Goal: Use online tool/utility

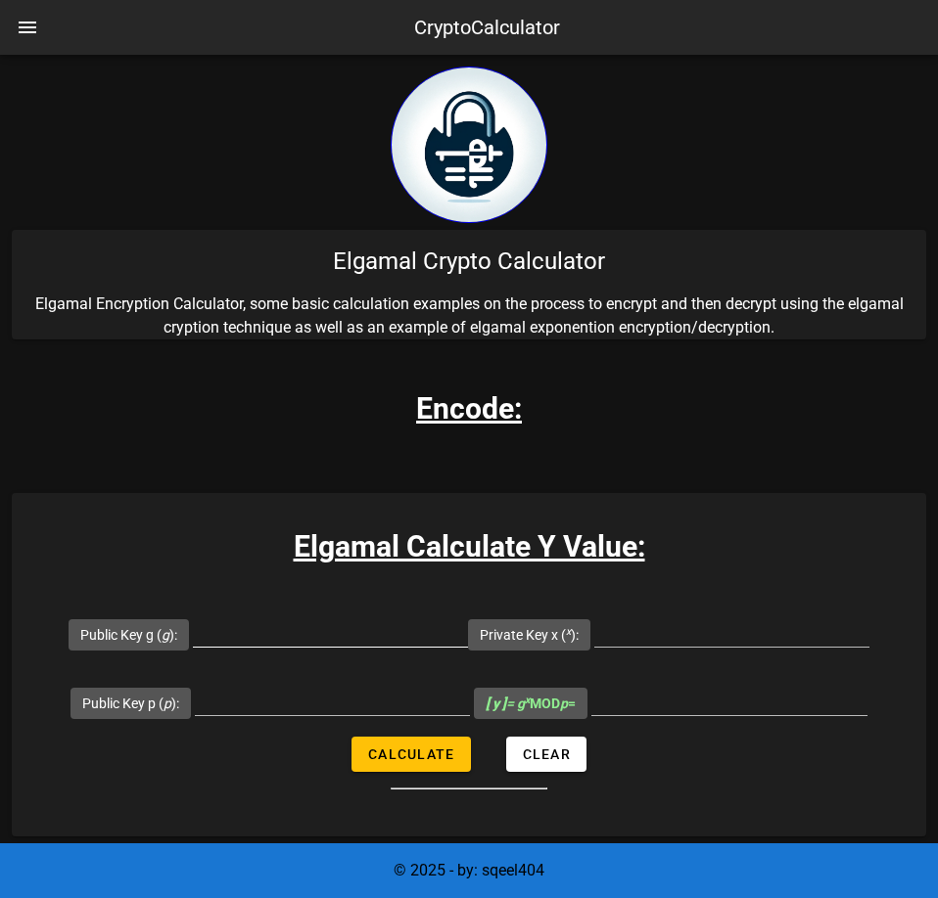
click at [247, 639] on input "Public Key g ( g ):" at bounding box center [330, 631] width 275 height 31
drag, startPoint x: 298, startPoint y: 622, endPoint x: 726, endPoint y: 642, distance: 428.1
click at [298, 623] on input "Public Key g ( g ):" at bounding box center [330, 631] width 275 height 31
paste input "5147597"
type input "5147597"
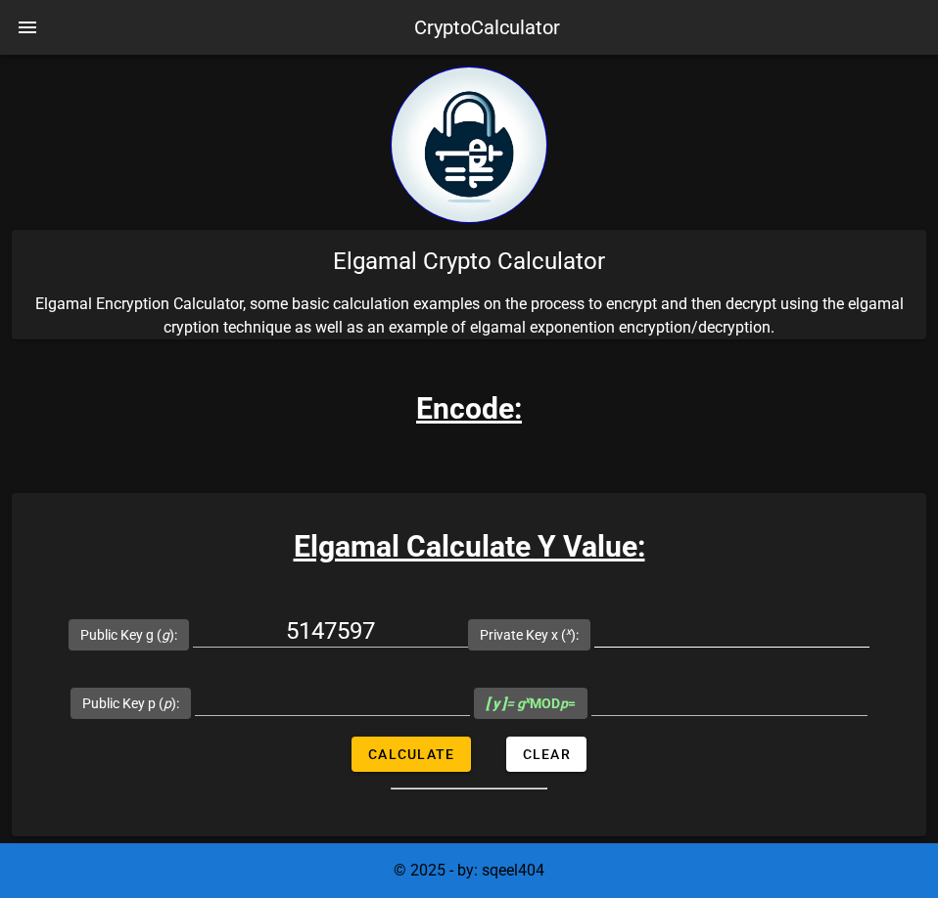
click at [712, 628] on input "Private Key x ( x ):" at bounding box center [731, 631] width 275 height 31
paste input "6462896"
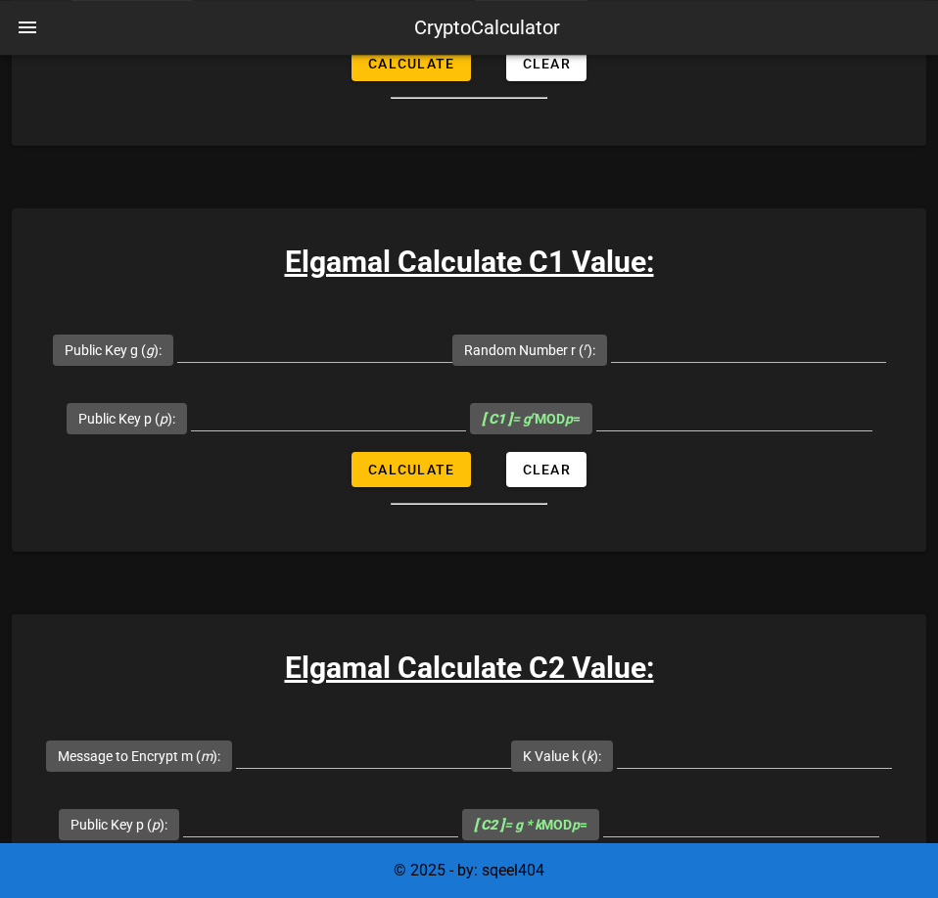
scroll to position [1098, 0]
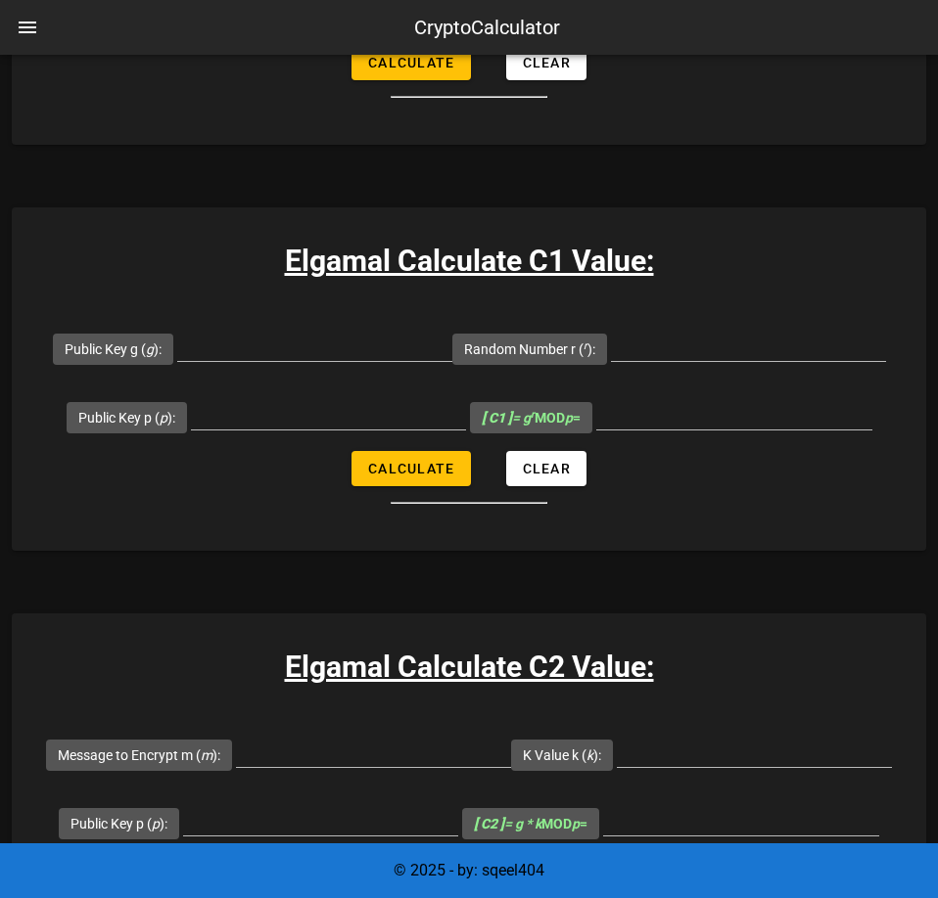
type input "6462896"
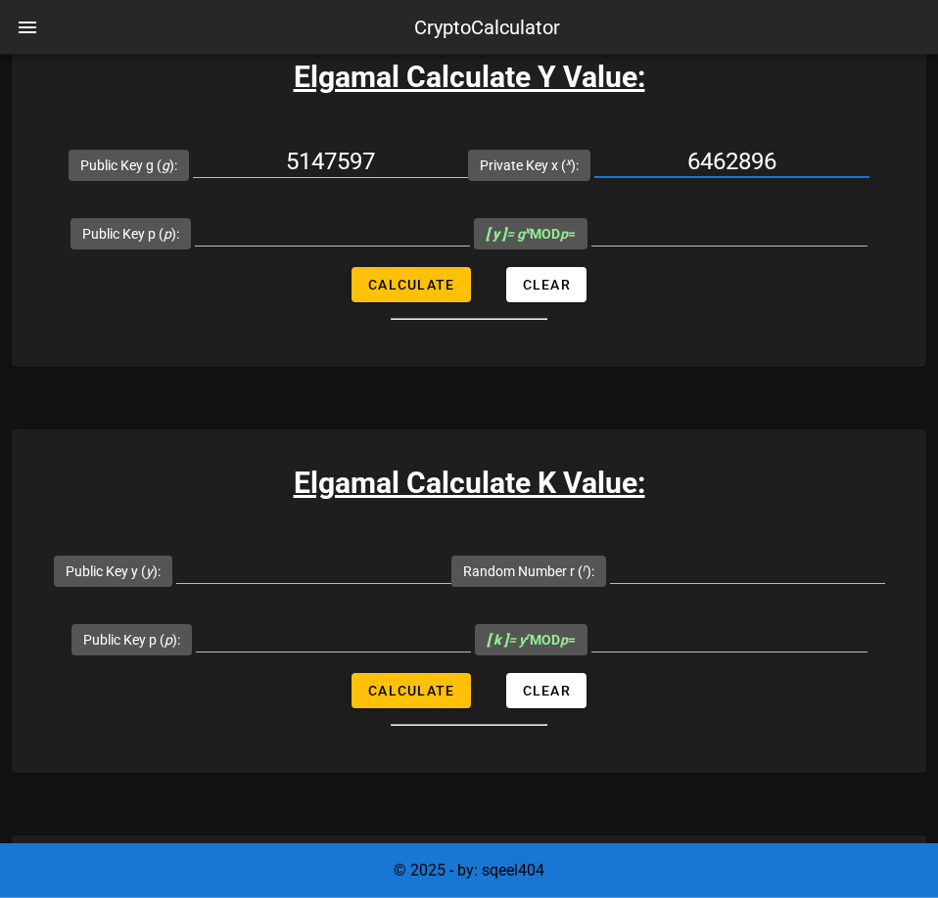
scroll to position [0, 0]
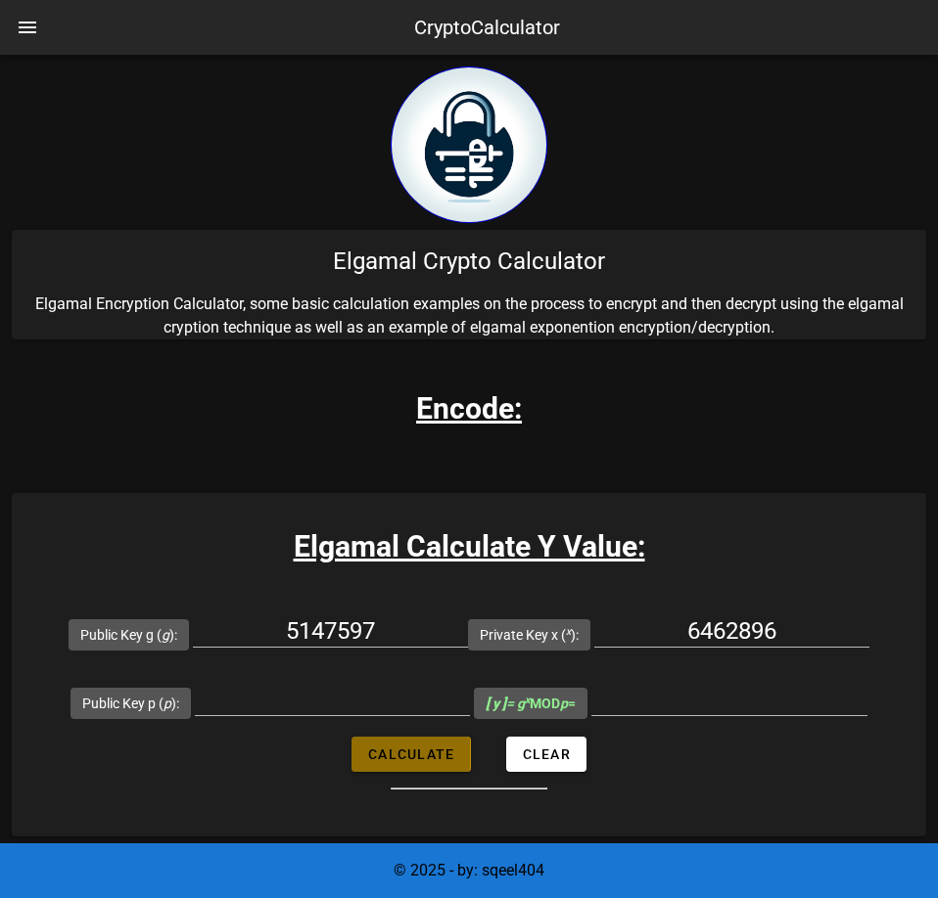
click at [402, 754] on span "Calculate" at bounding box center [410, 755] width 87 height 16
type input "All fields are required"
